Goal: Navigation & Orientation: Find specific page/section

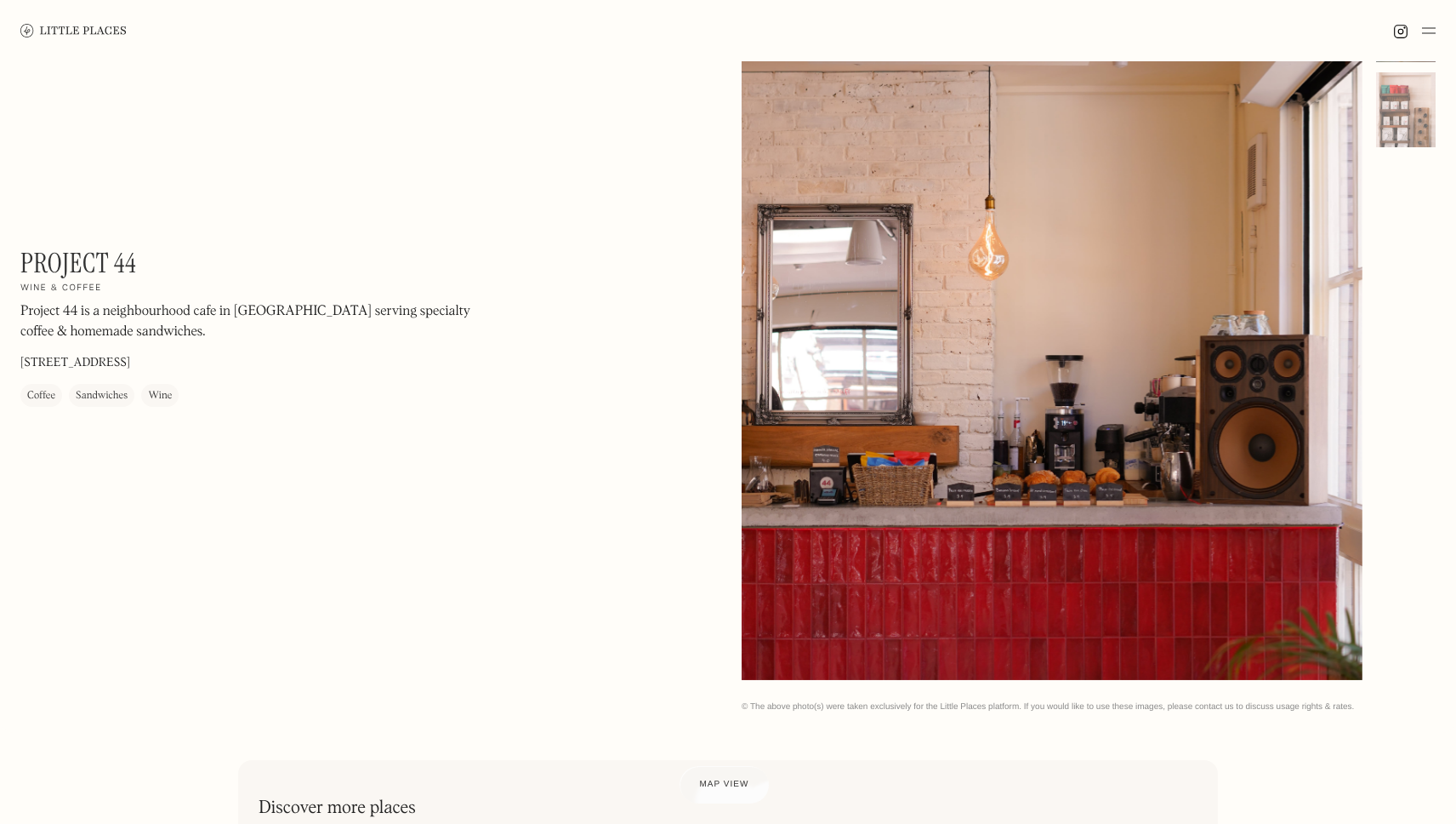
scroll to position [34, 0]
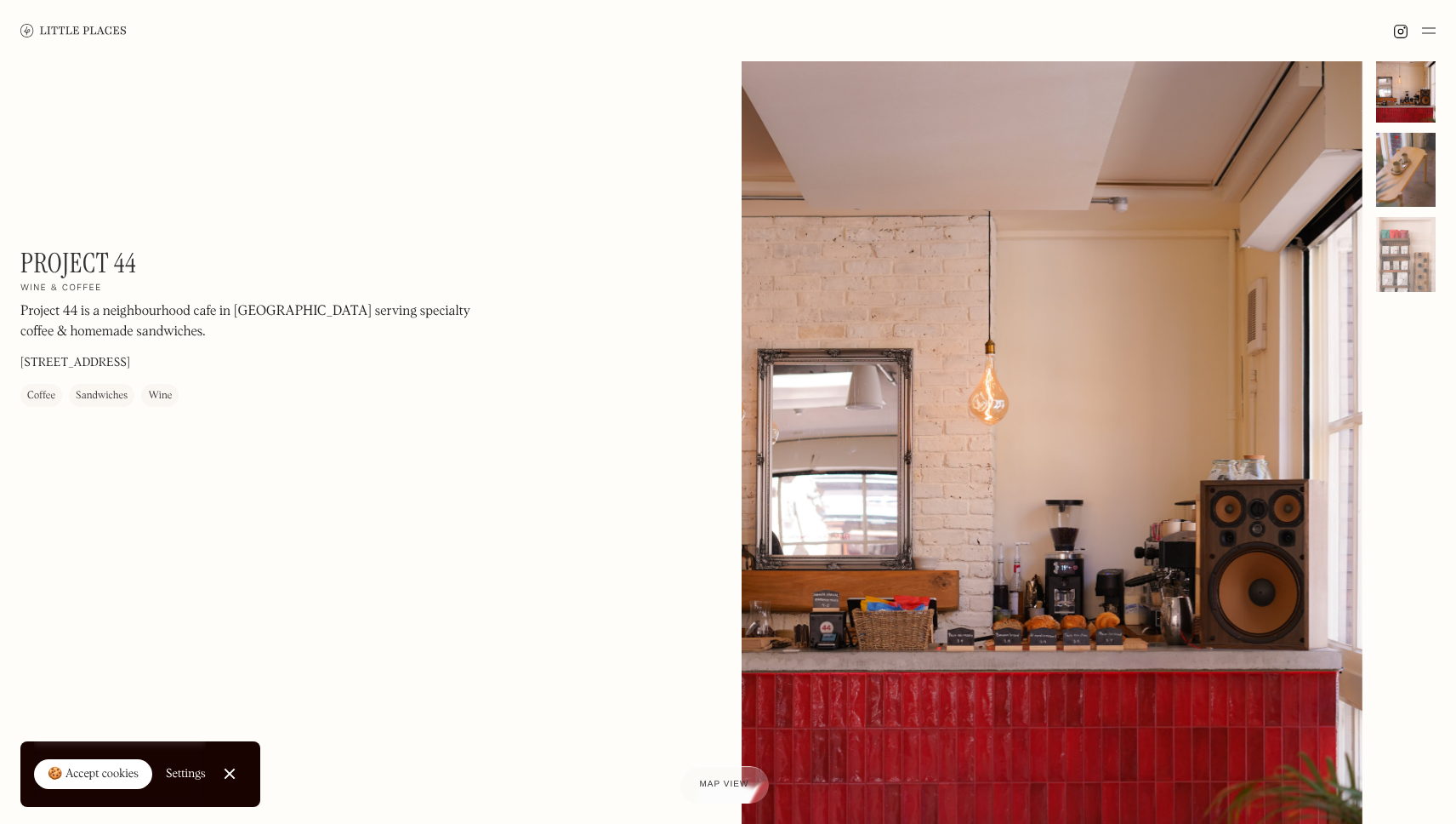
click at [1407, 170] on div at bounding box center [1405, 170] width 59 height 75
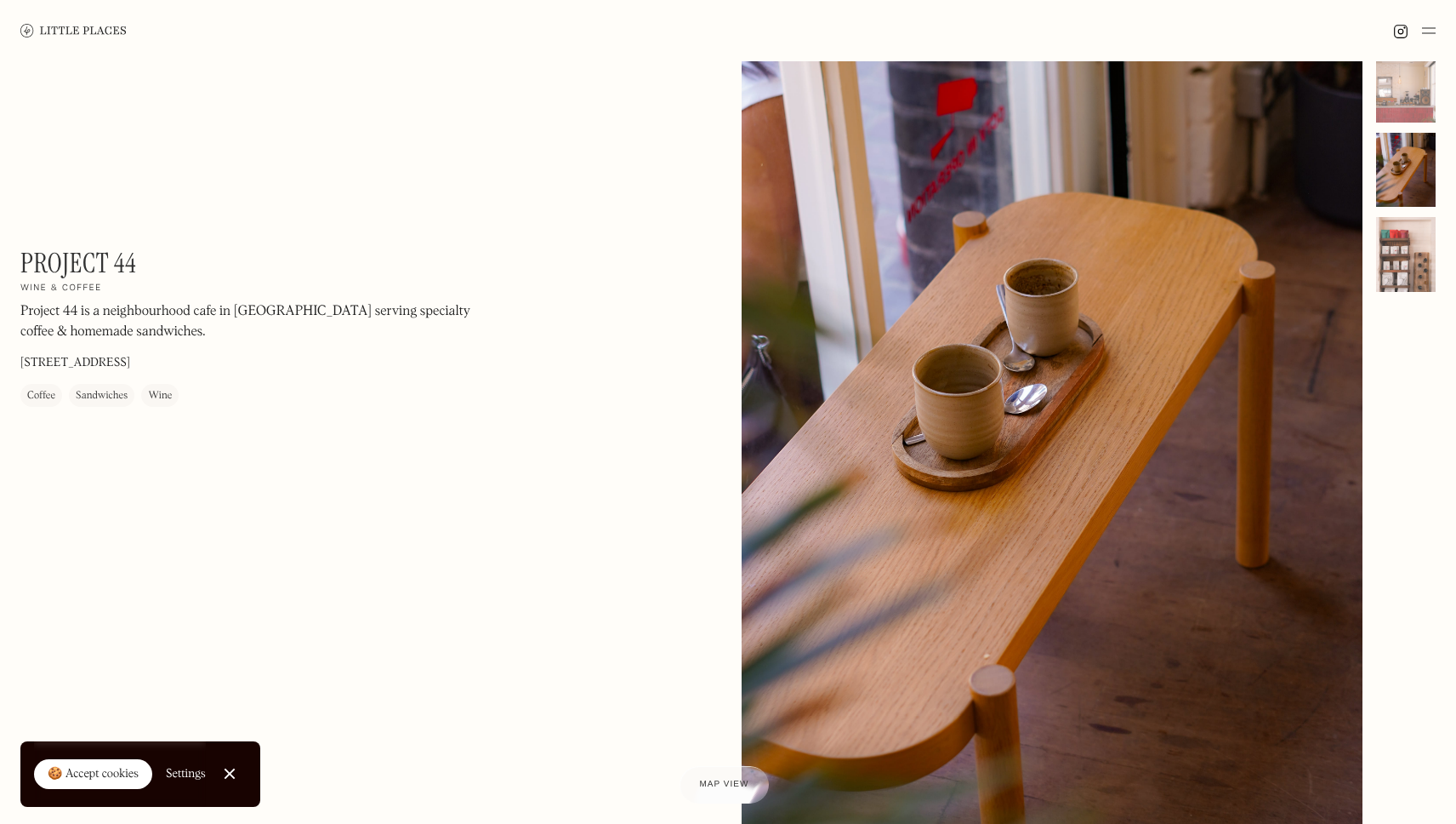
click at [1399, 254] on div at bounding box center [1405, 255] width 59 height 75
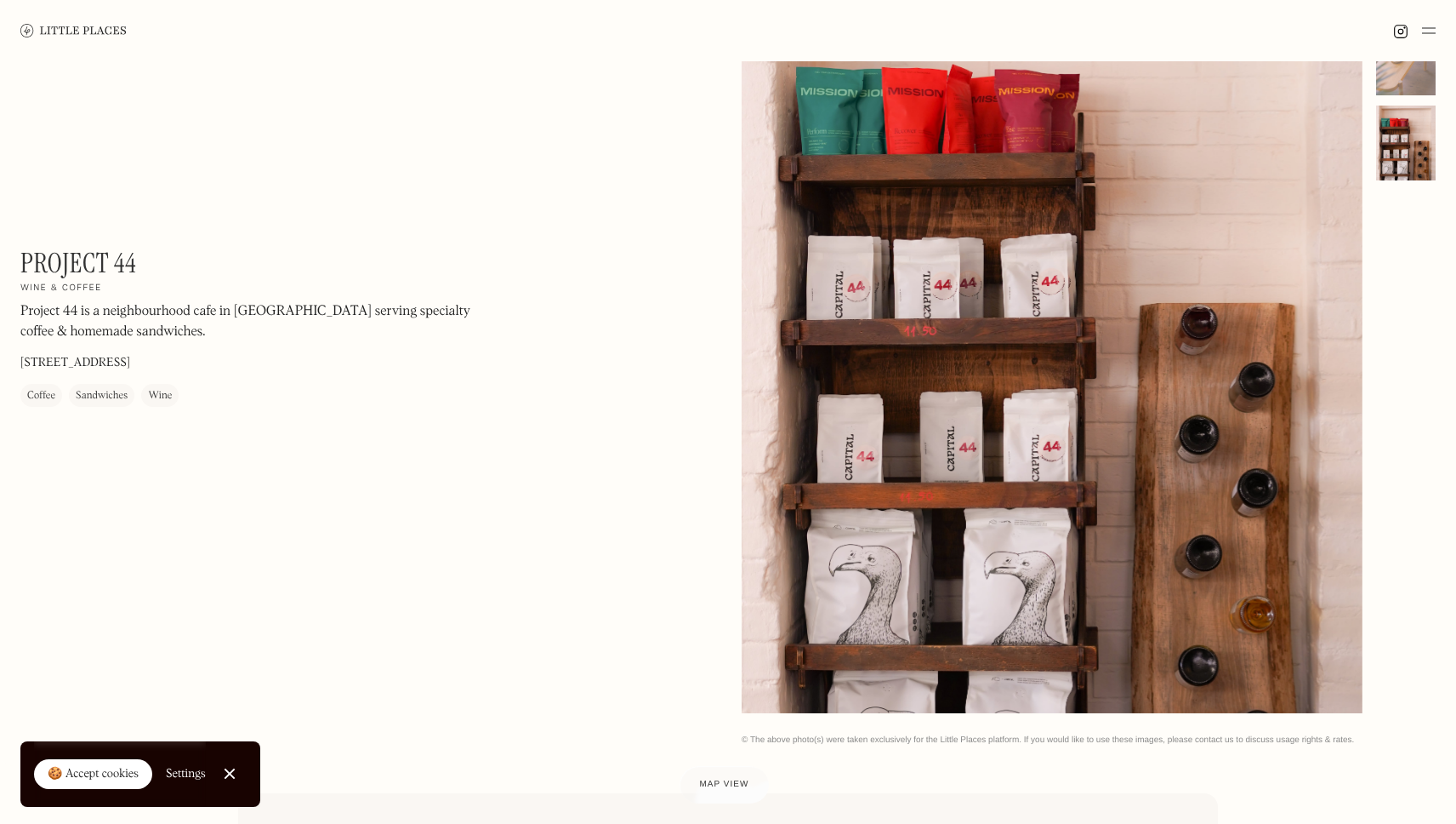
scroll to position [0, 0]
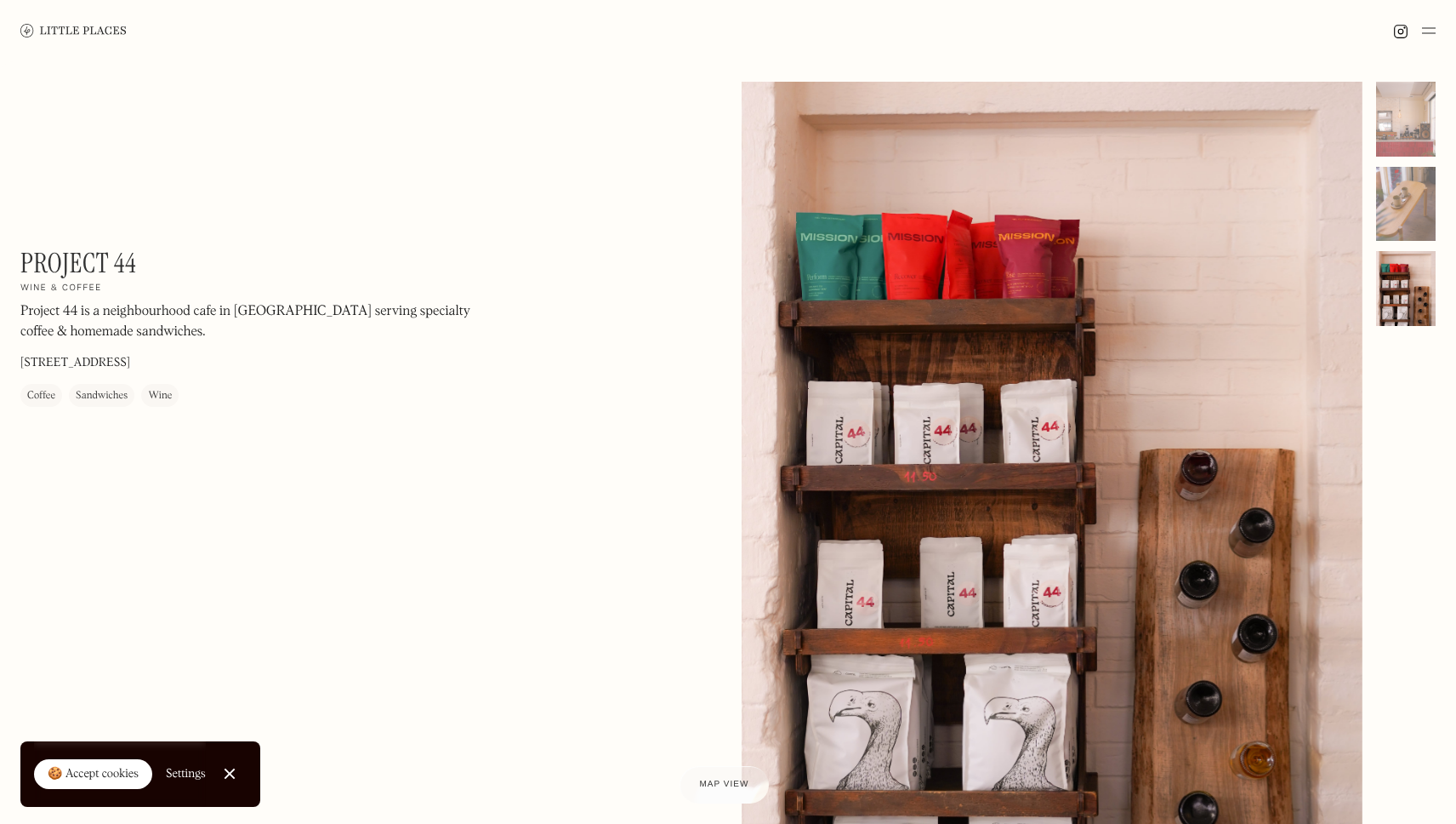
click at [115, 17] on link at bounding box center [73, 30] width 106 height 61
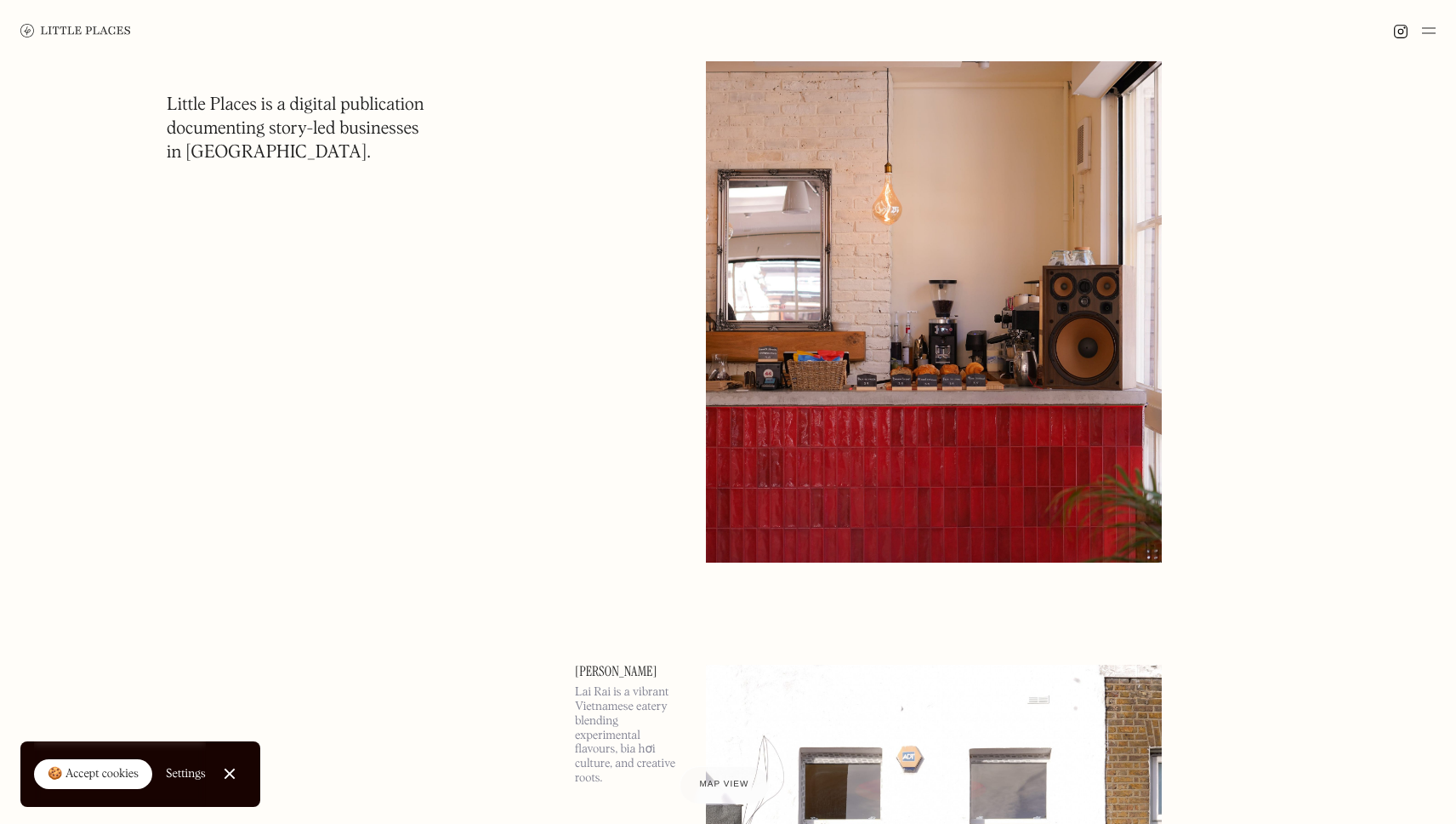
scroll to position [11679, 0]
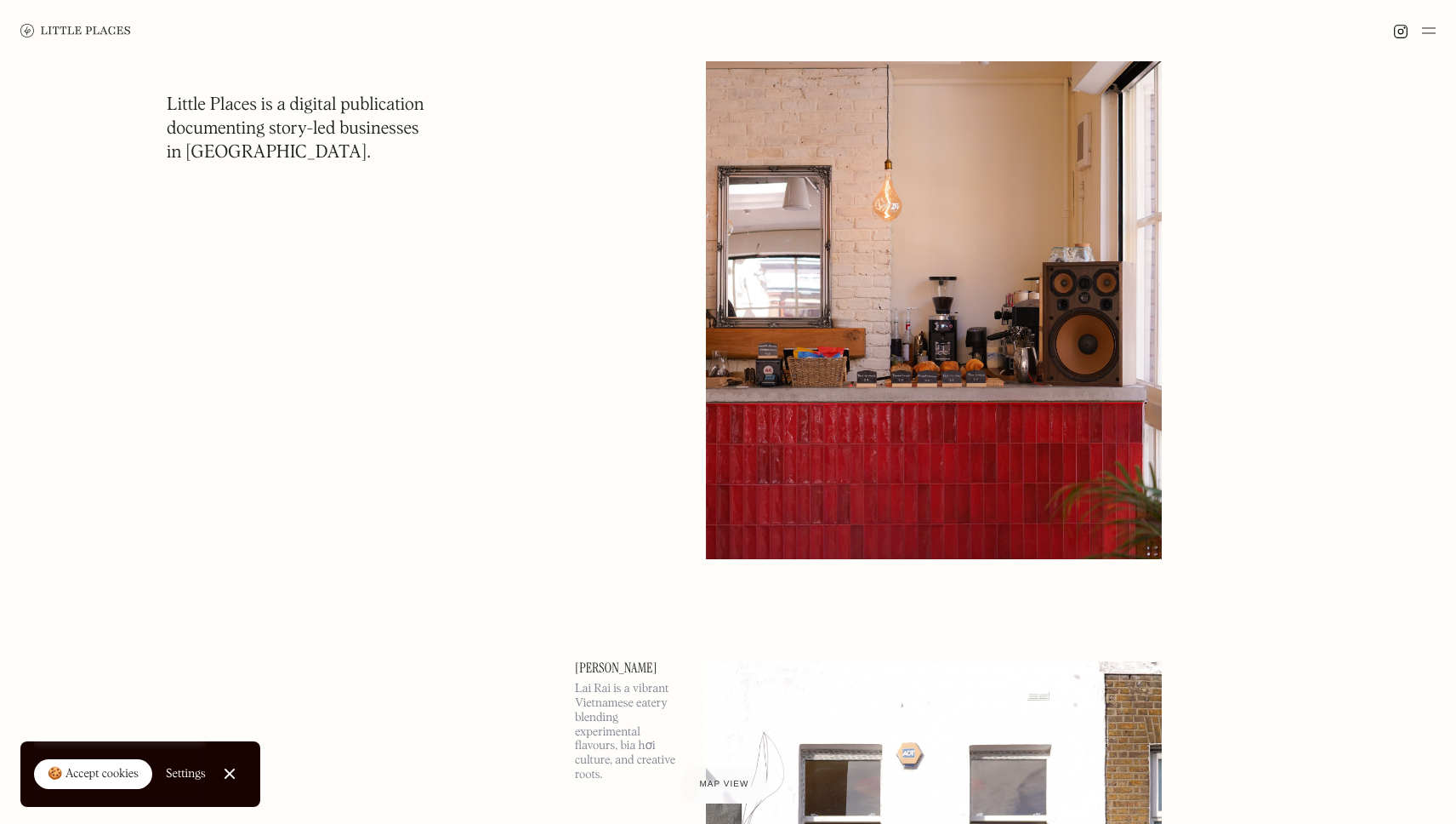
click at [1092, 509] on img at bounding box center [934, 229] width 456 height 659
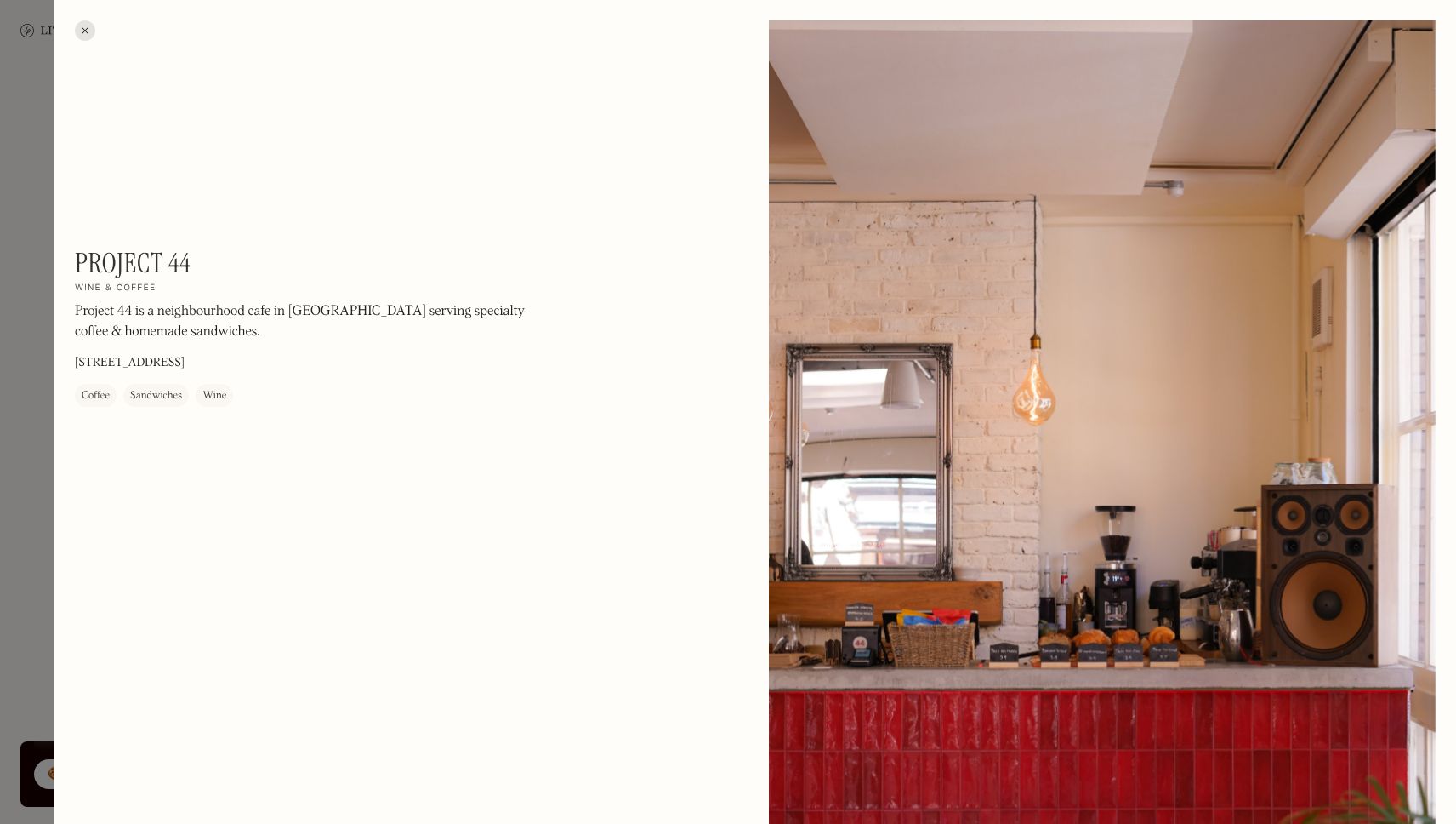
click at [144, 259] on h1 "Project 44" at bounding box center [132, 263] width 116 height 32
click at [28, 174] on div at bounding box center [728, 412] width 1456 height 824
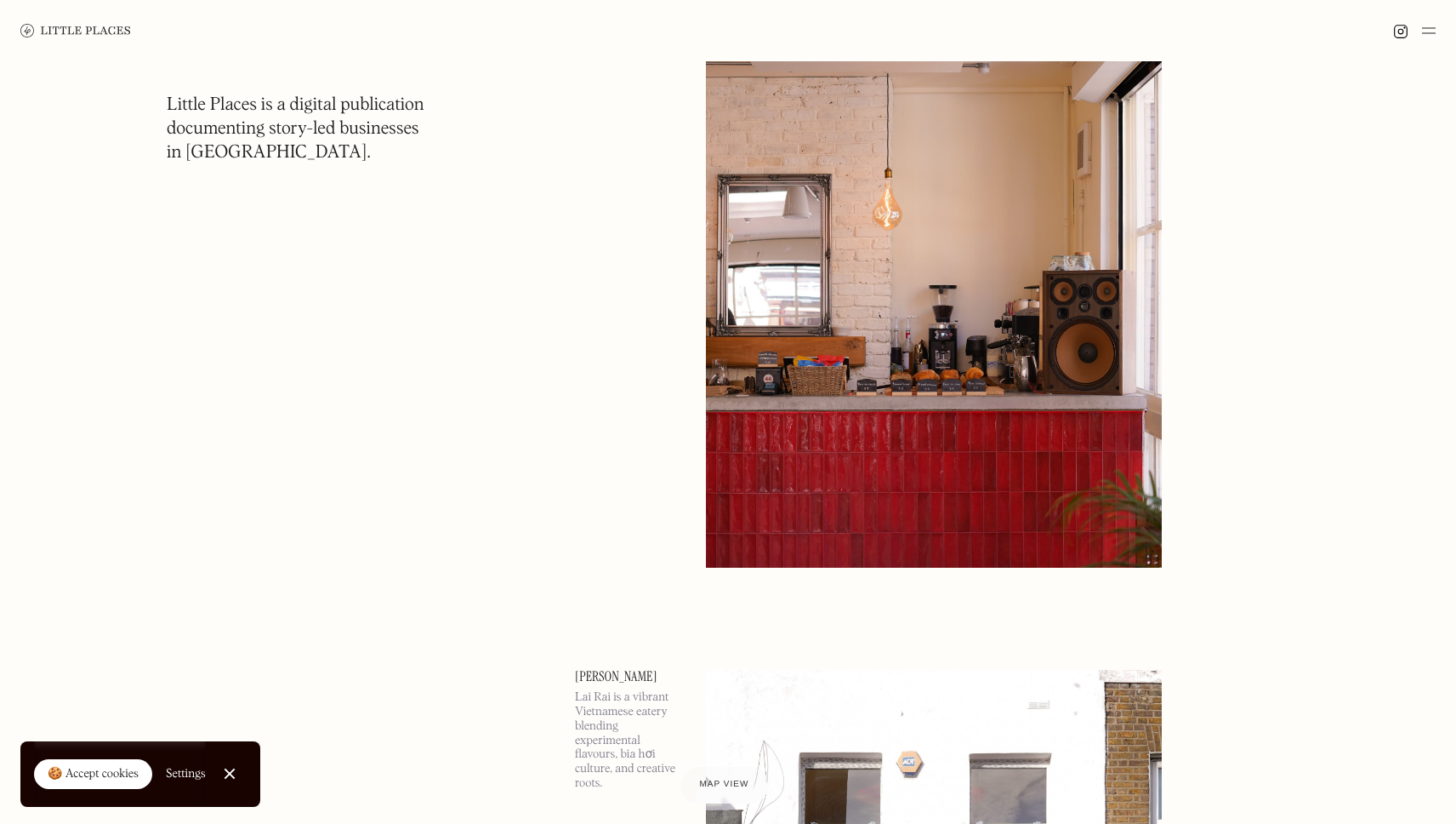
scroll to position [11660, 0]
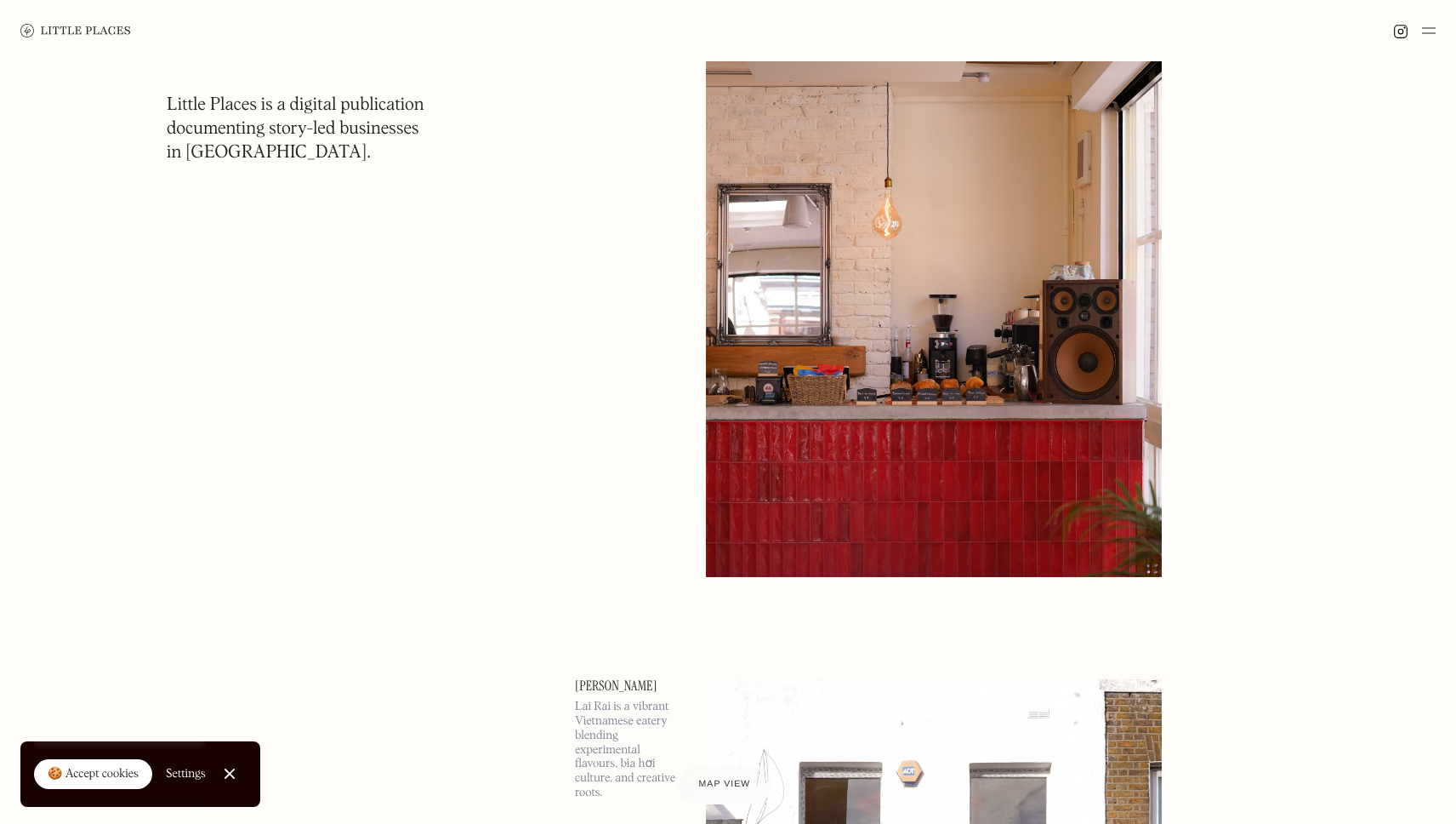
click at [701, 784] on span "Map view" at bounding box center [723, 785] width 52 height 10
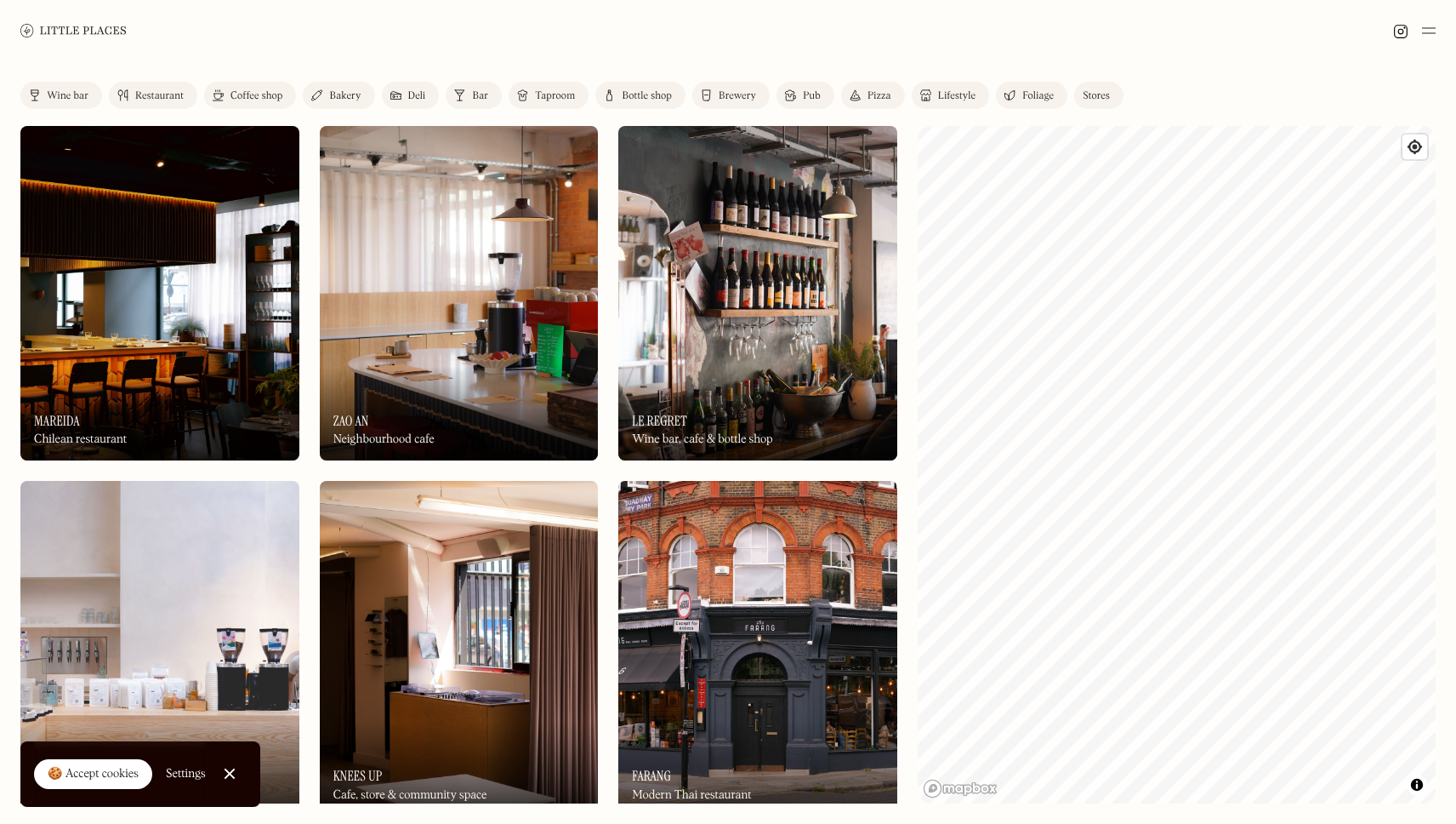
click at [1431, 39] on img at bounding box center [1429, 31] width 13 height 21
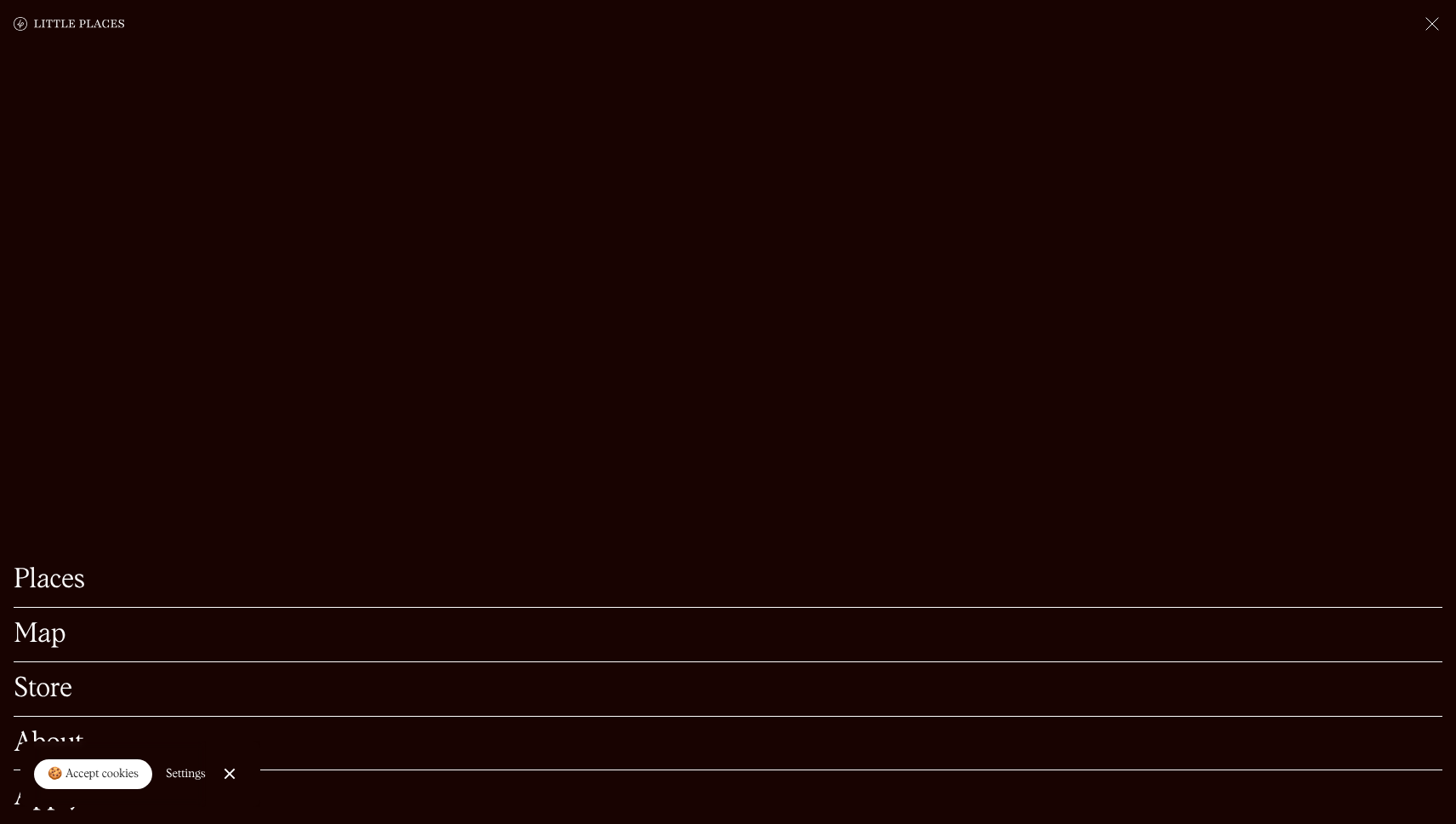
click at [218, 784] on link "Close Cookie Popup" at bounding box center [229, 773] width 34 height 34
click at [58, 798] on link "Apply" at bounding box center [727, 797] width 1429 height 26
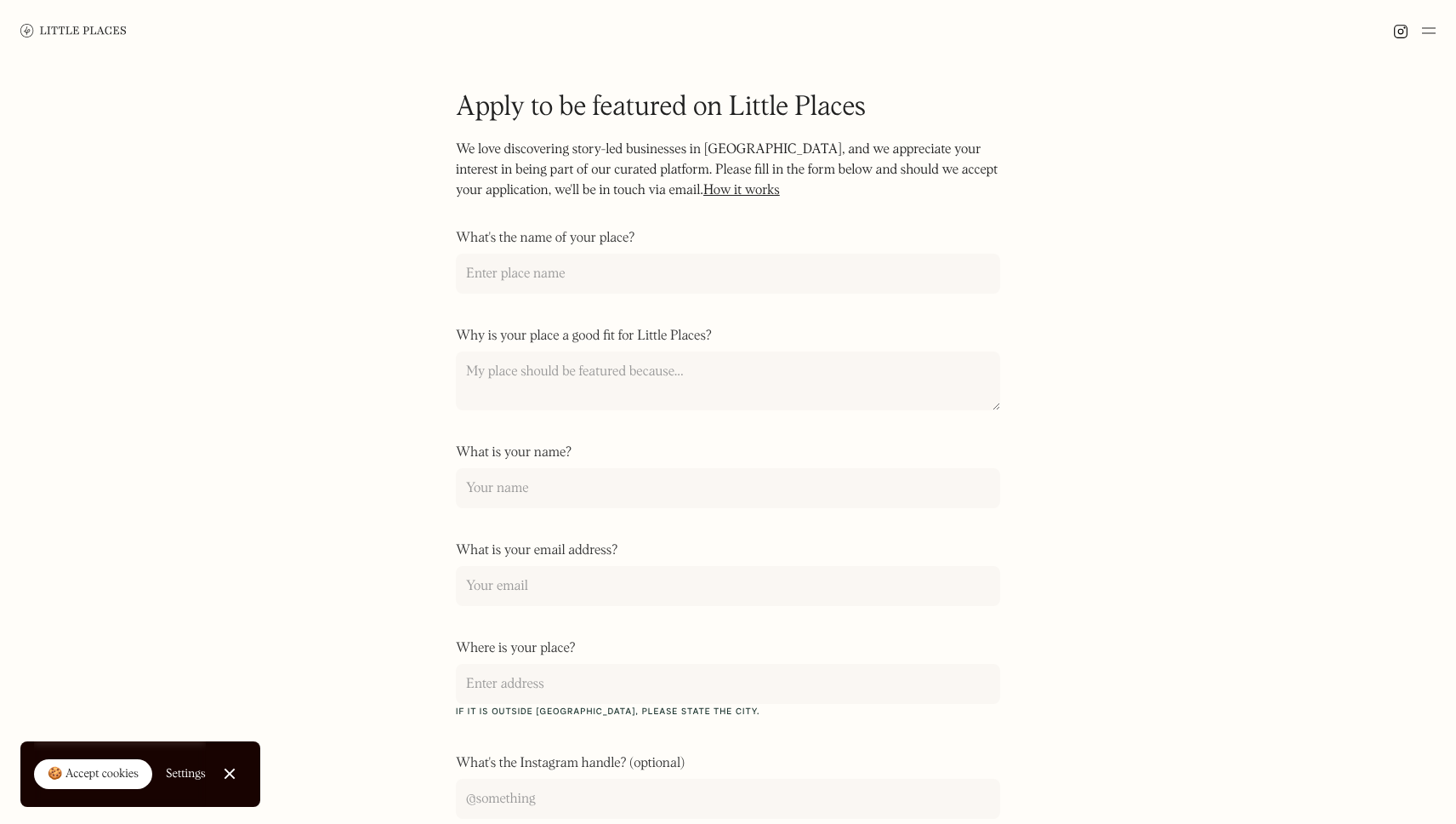
click at [46, 33] on img at bounding box center [73, 30] width 106 height 13
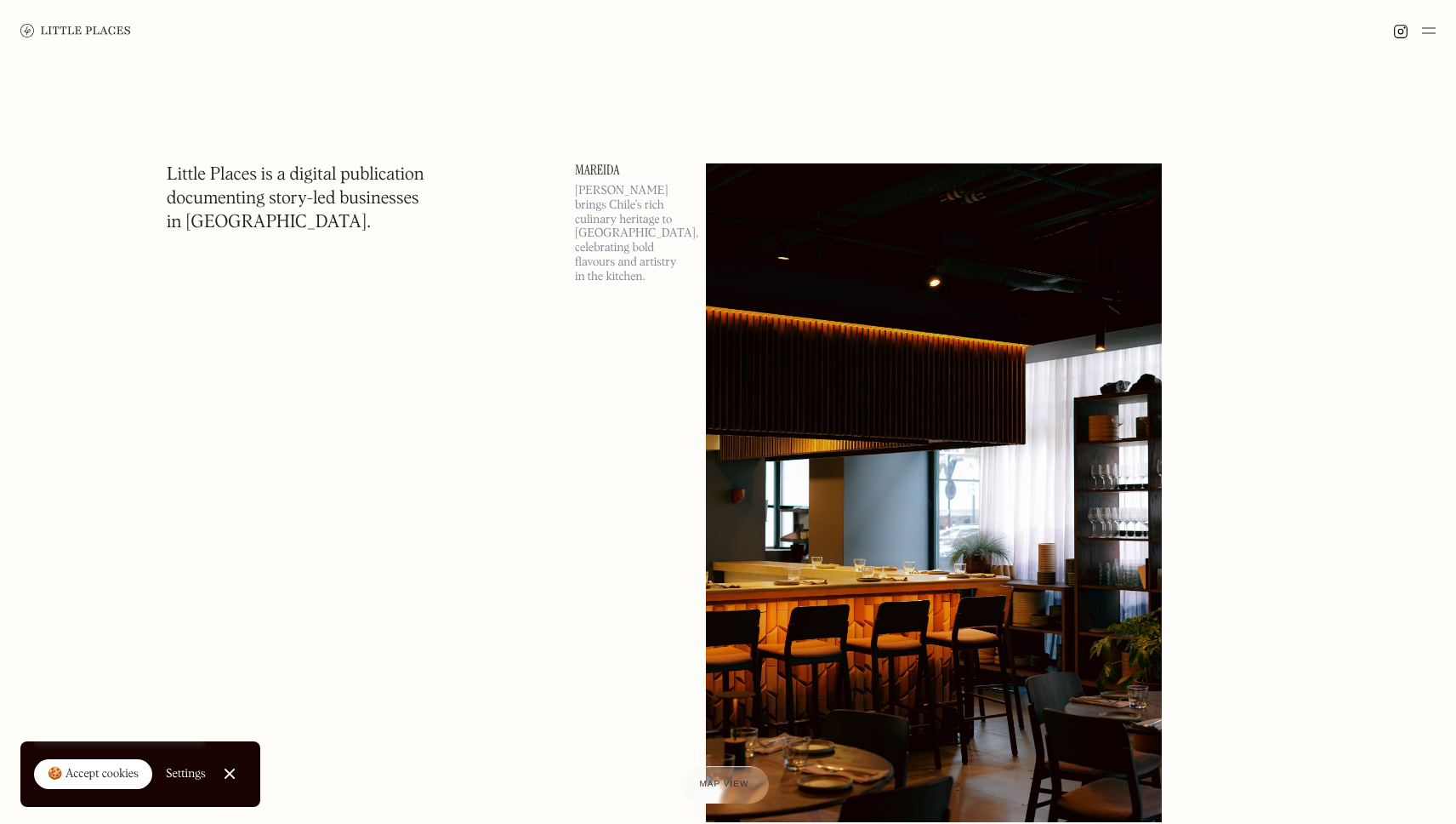
click at [1431, 29] on img at bounding box center [1429, 31] width 13 height 21
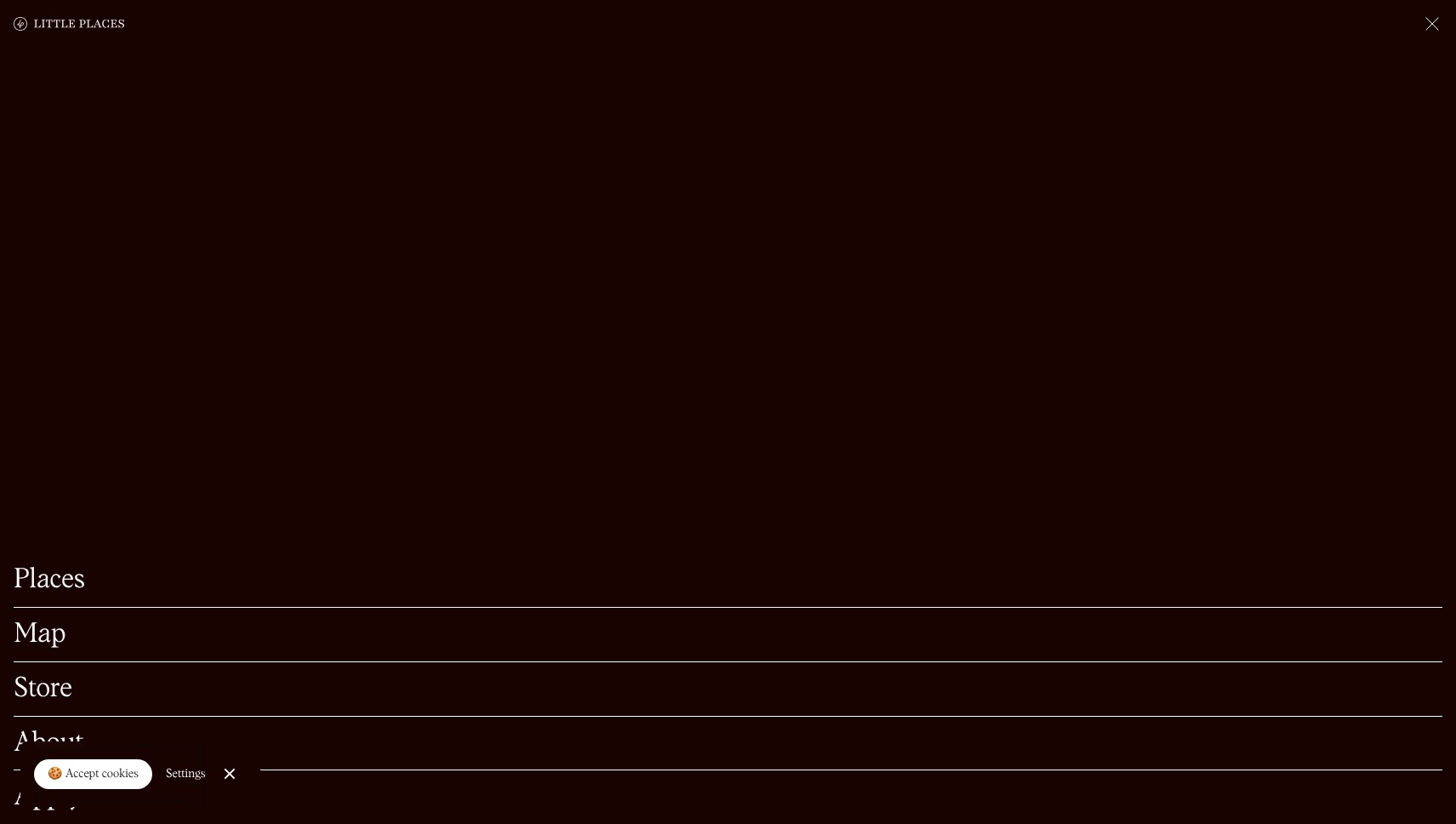
scroll to position [149, 0]
click at [48, 669] on div "Store" at bounding box center [727, 690] width 1429 height 54
click at [48, 649] on div "Map" at bounding box center [727, 635] width 1429 height 54
click at [39, 637] on link "Map" at bounding box center [727, 634] width 1429 height 26
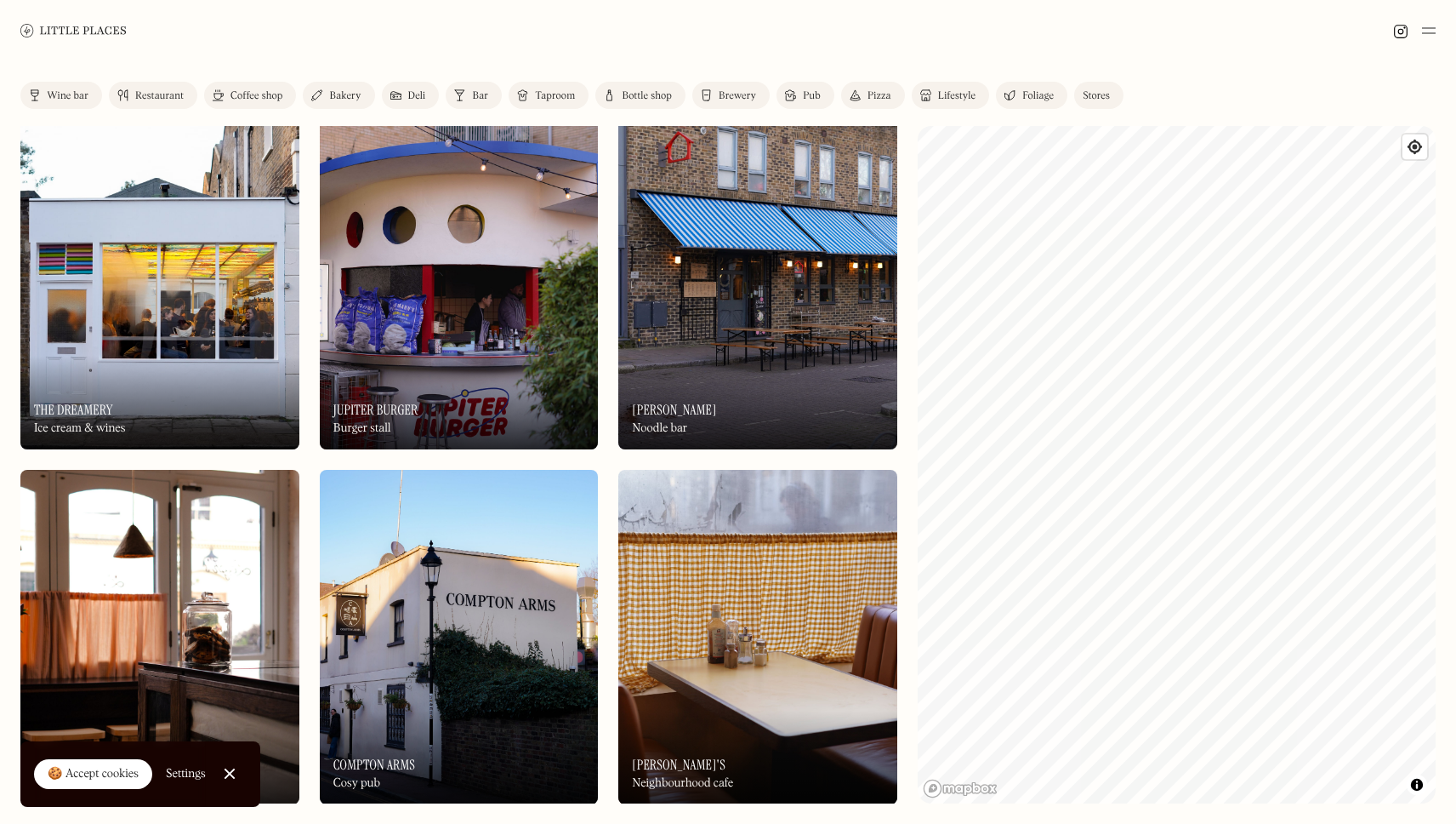
scroll to position [4627, 0]
